Goal: Navigation & Orientation: Find specific page/section

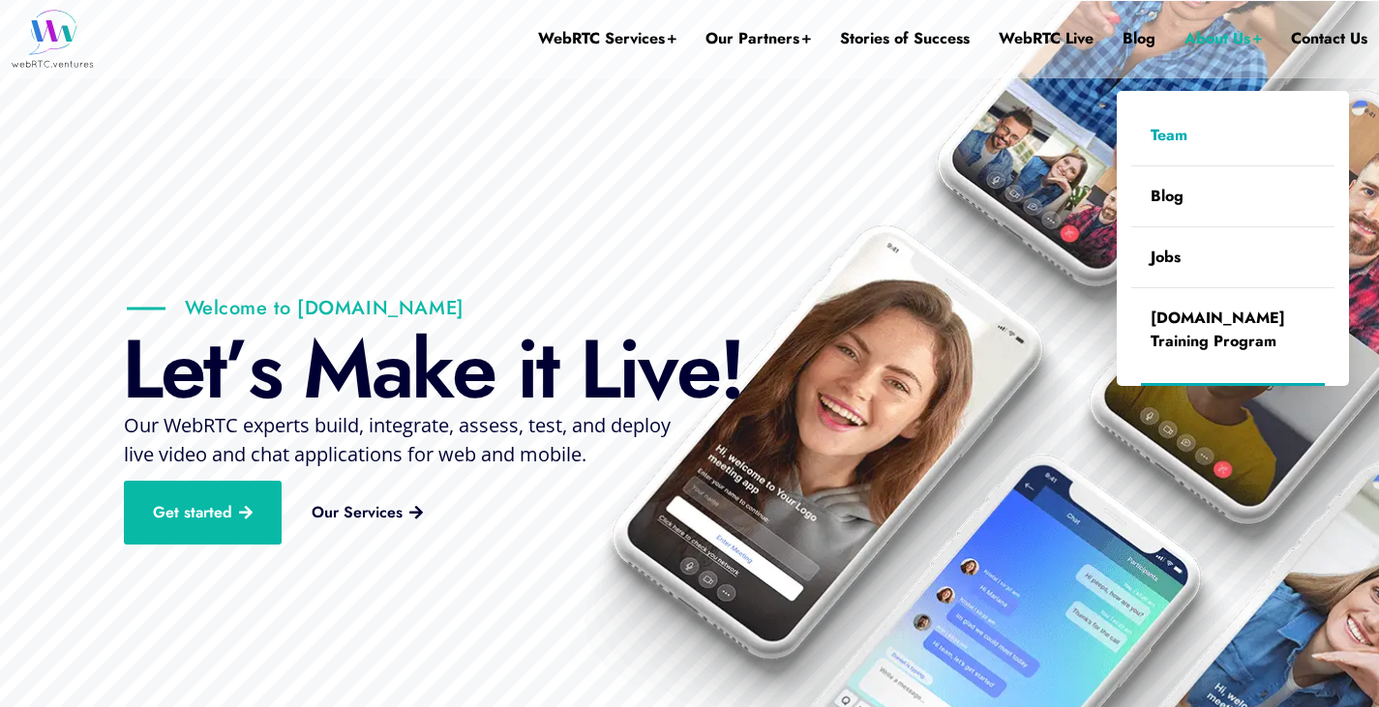
click at [1139, 149] on link "Team" at bounding box center [1232, 135] width 203 height 60
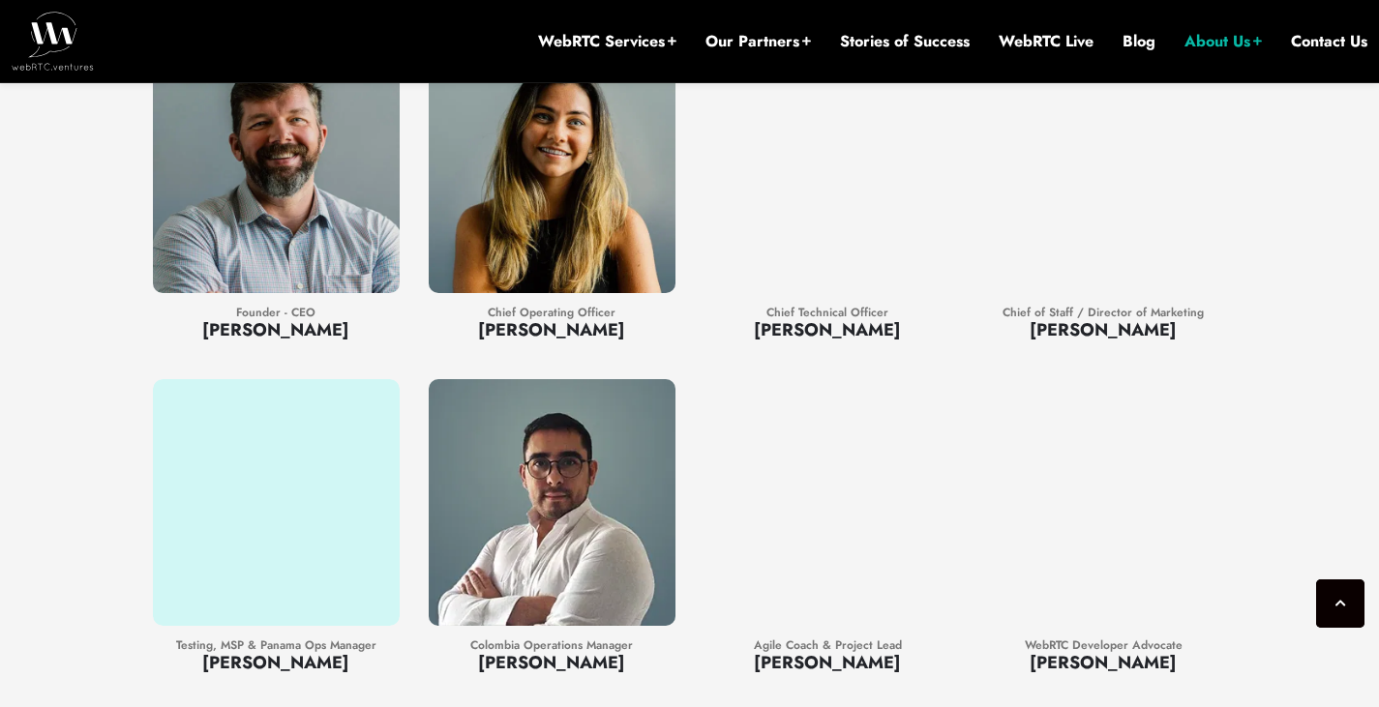
scroll to position [1696, 0]
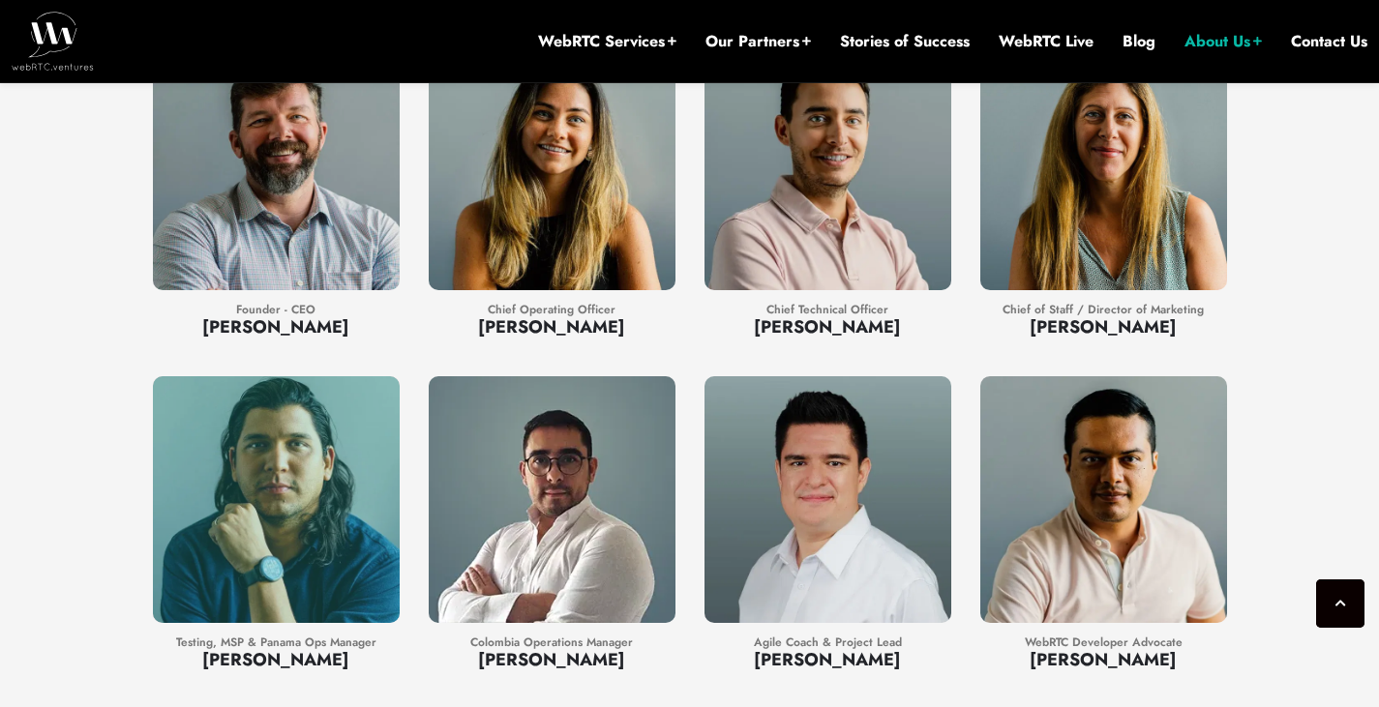
click at [321, 476] on div at bounding box center [276, 499] width 247 height 247
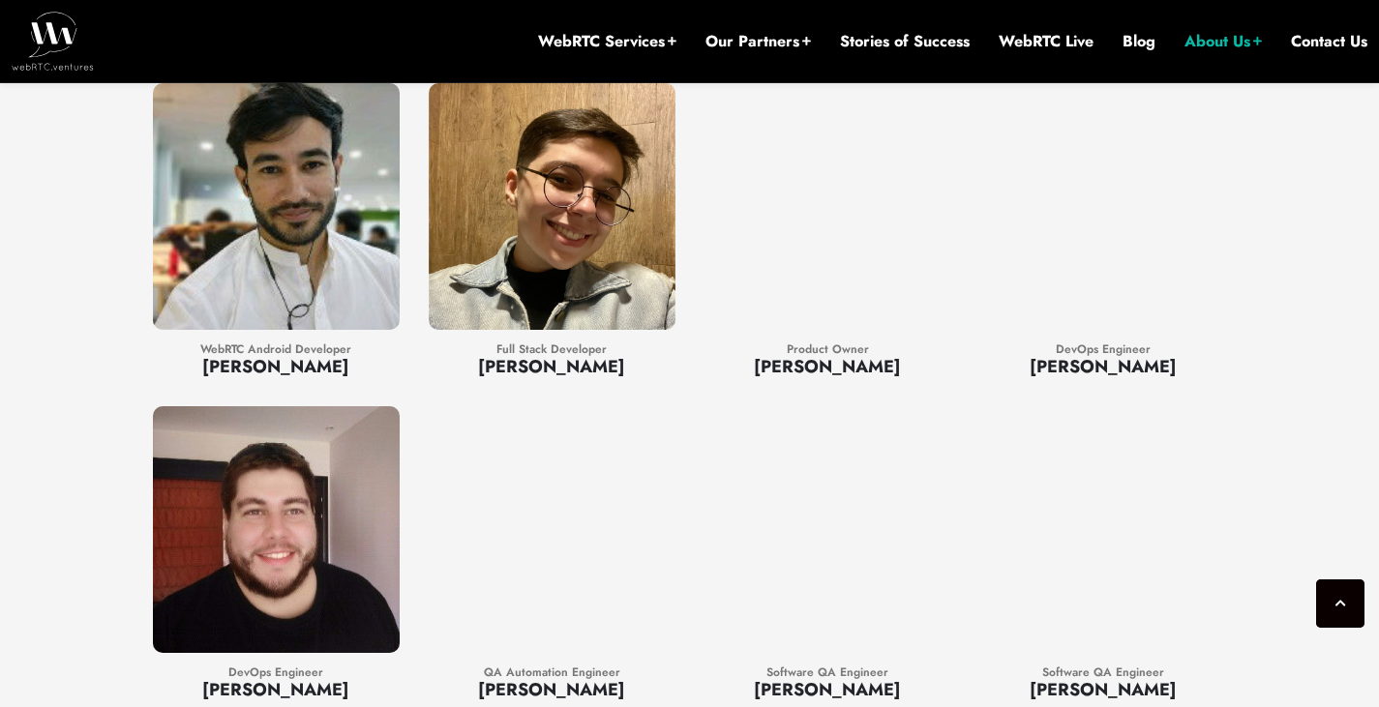
scroll to position [3338, 0]
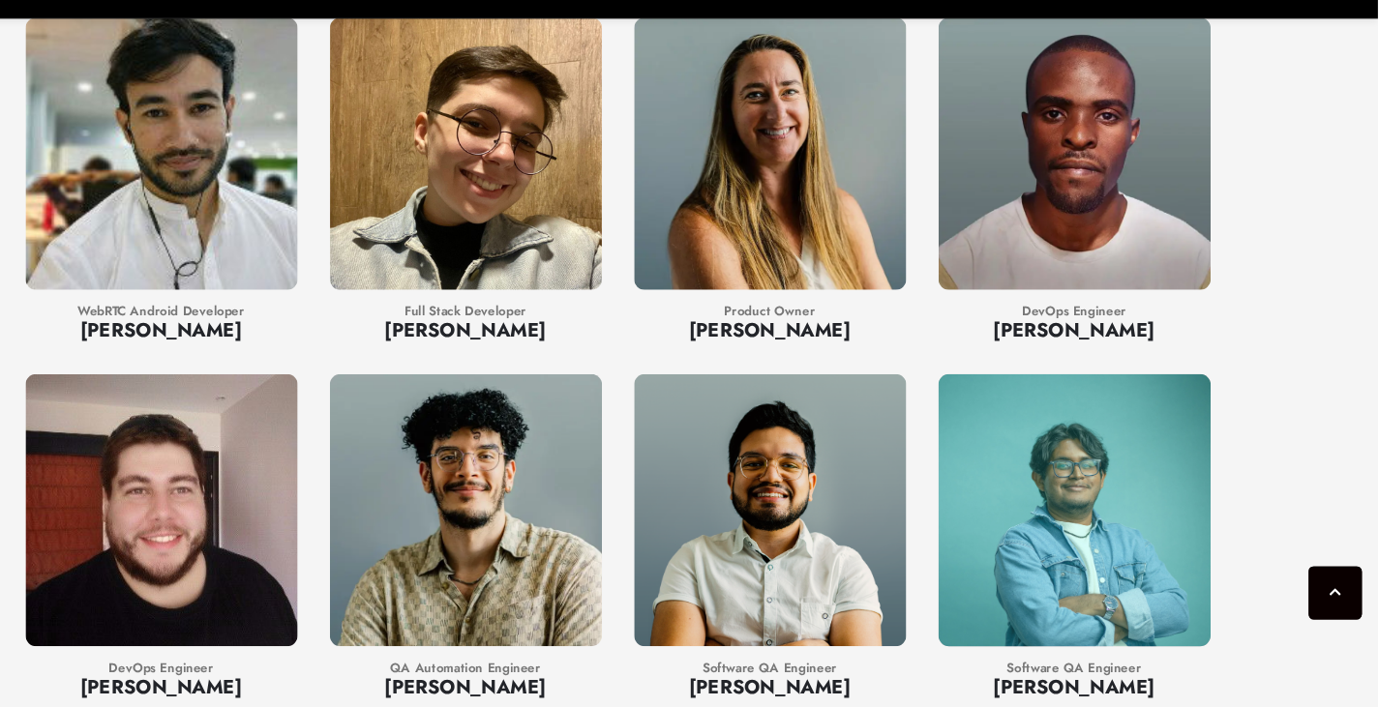
scroll to position [3337, 0]
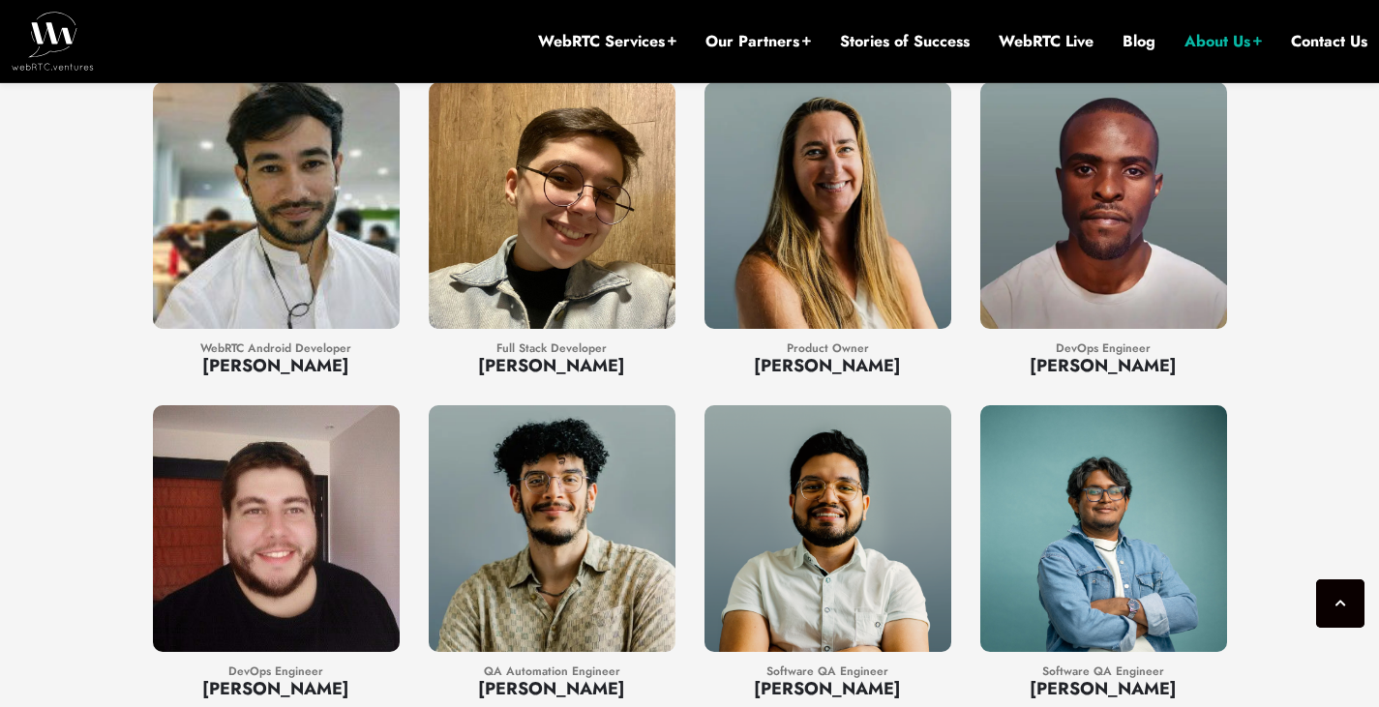
click at [425, 499] on div "Full Stack Developer Alice Habitzreuter QA Automation Engineer Andrée Gutiérrez" at bounding box center [552, 396] width 276 height 656
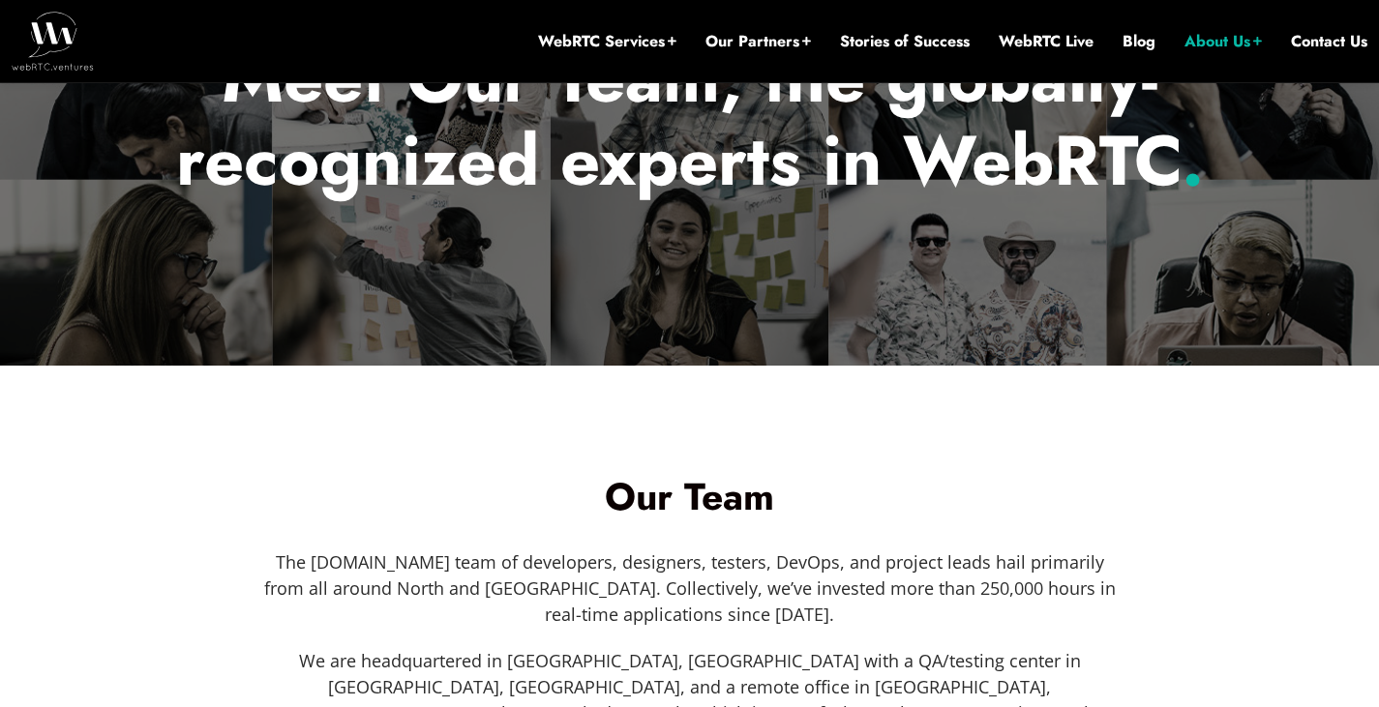
scroll to position [365, 0]
